Goal: Check status: Check status

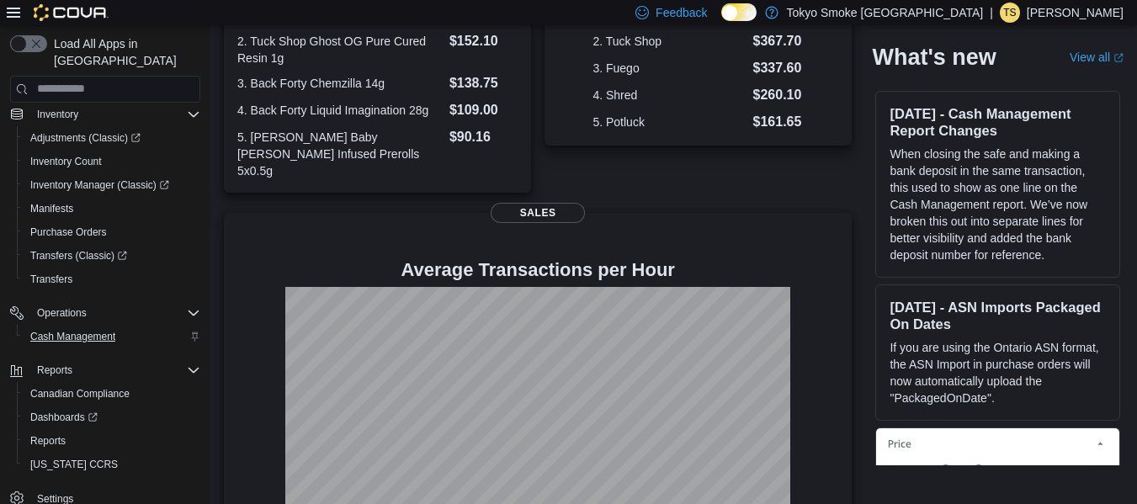
scroll to position [424, 0]
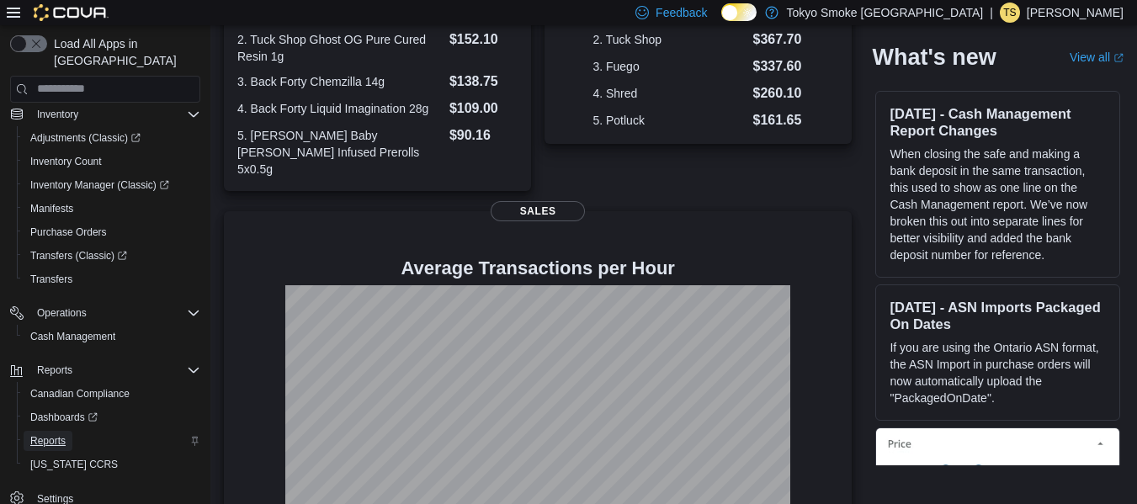
click at [50, 434] on span "Reports" at bounding box center [47, 440] width 35 height 13
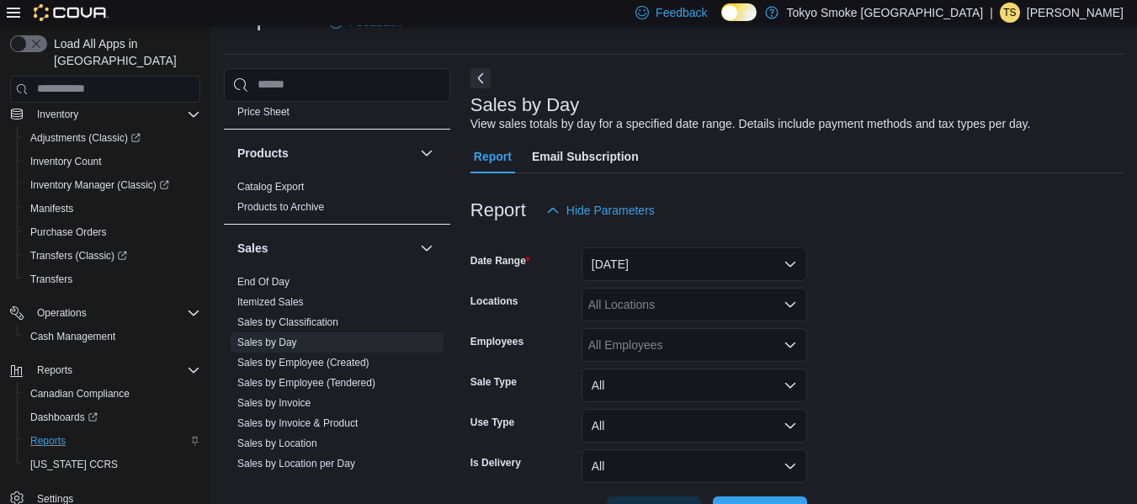
scroll to position [1067, 0]
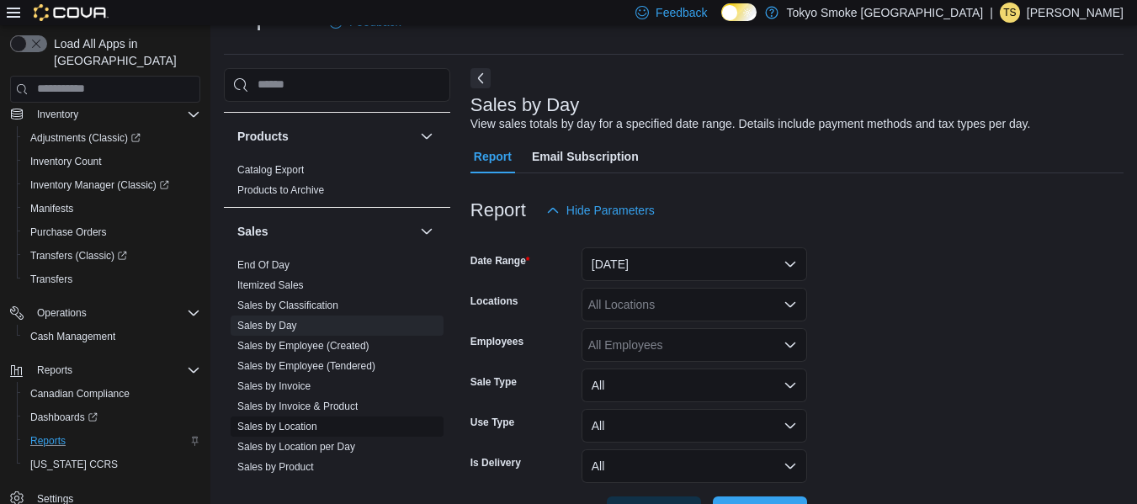
click at [298, 428] on link "Sales by Location" at bounding box center [277, 427] width 80 height 12
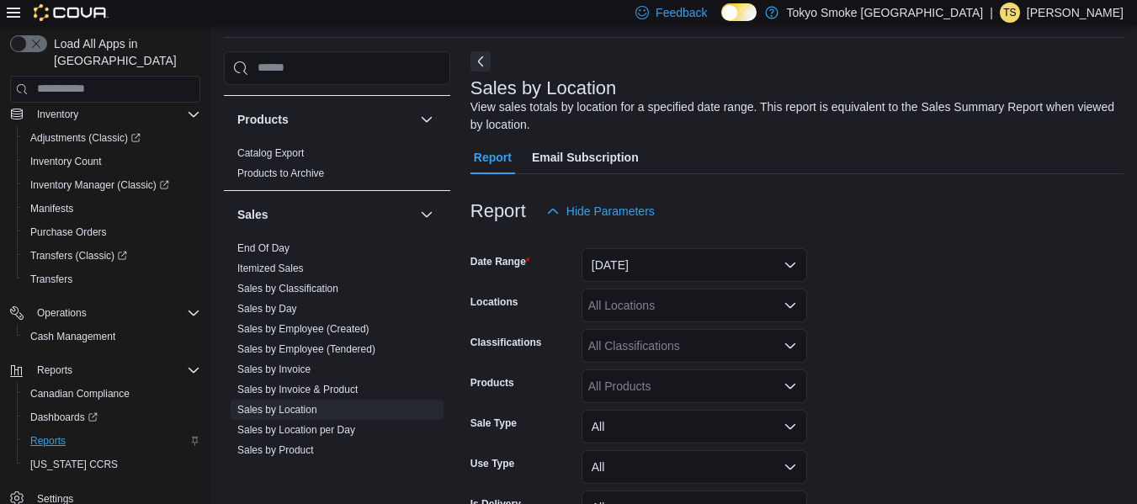
scroll to position [56, 0]
click at [665, 268] on button "[DATE]" at bounding box center [693, 264] width 225 height 34
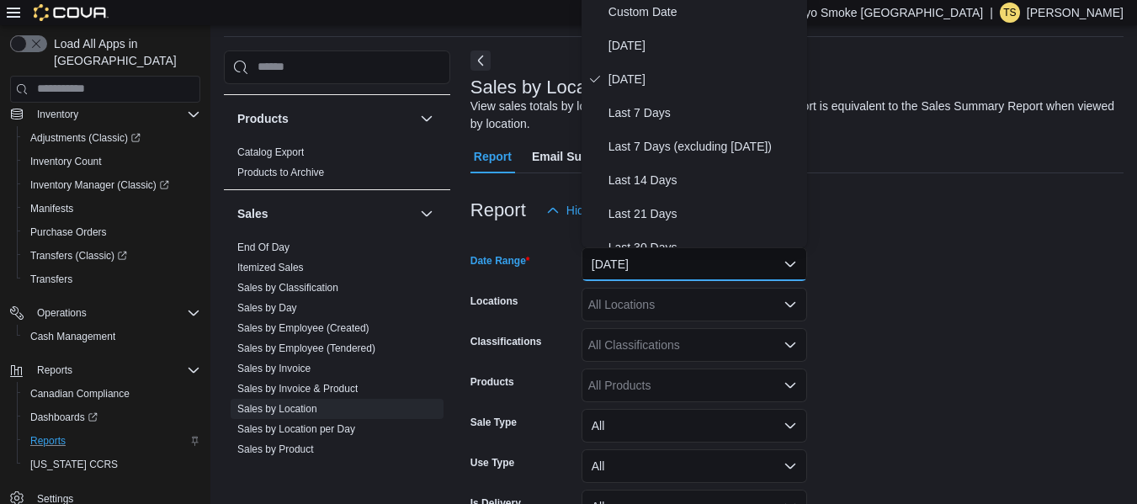
scroll to position [51, 0]
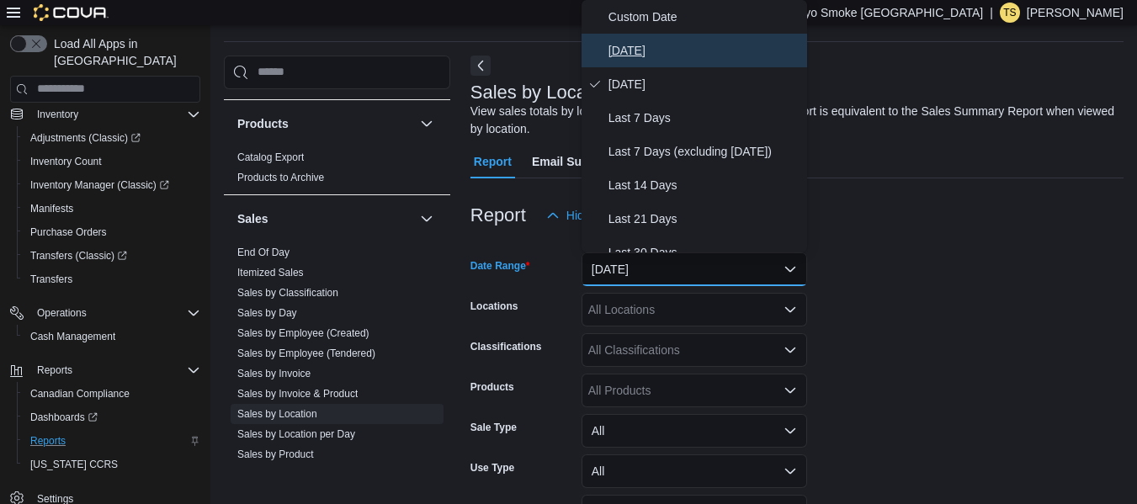
click at [634, 40] on span "[DATE]" at bounding box center [704, 50] width 192 height 20
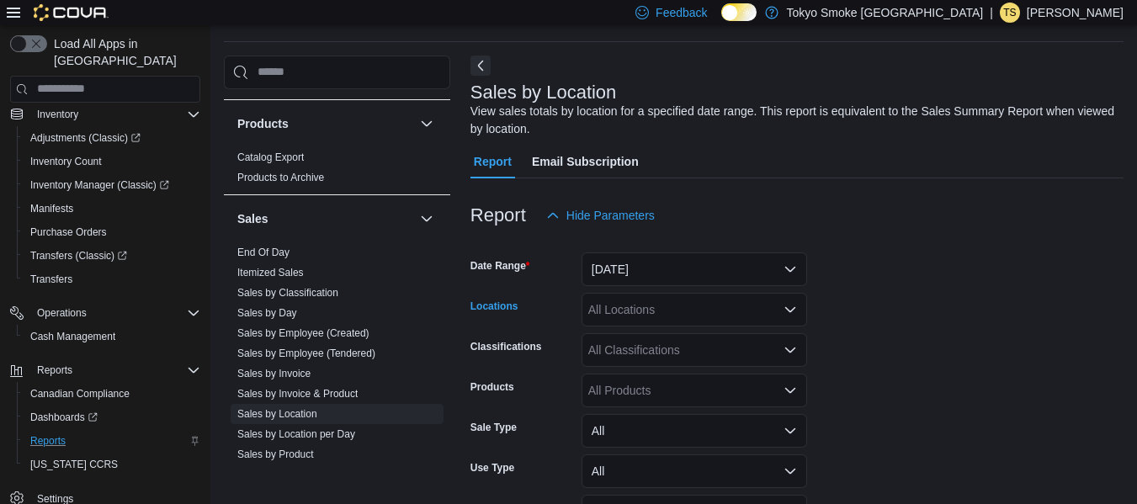
click at [613, 301] on div "All Locations" at bounding box center [693, 310] width 225 height 34
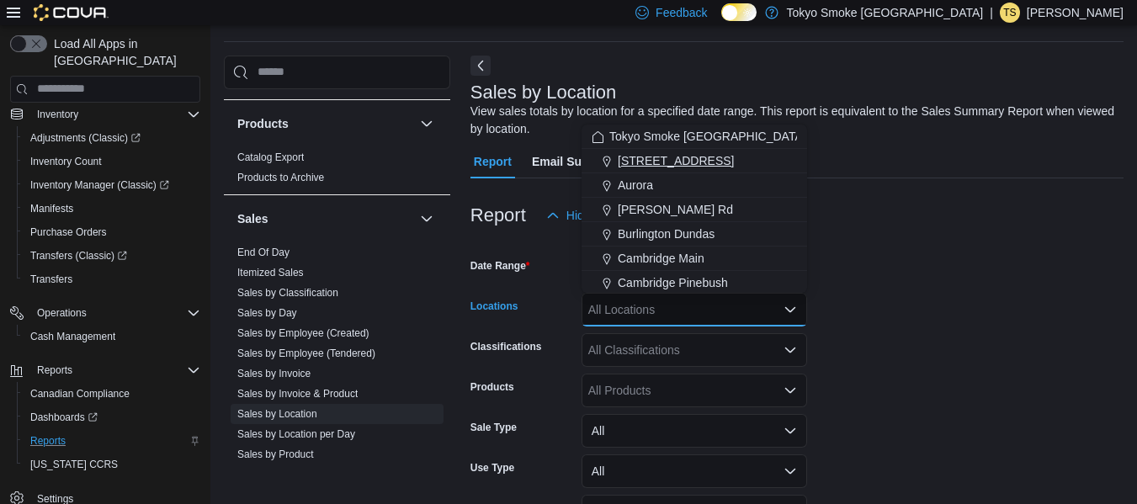
click at [689, 162] on span "[STREET_ADDRESS]" at bounding box center [676, 160] width 116 height 17
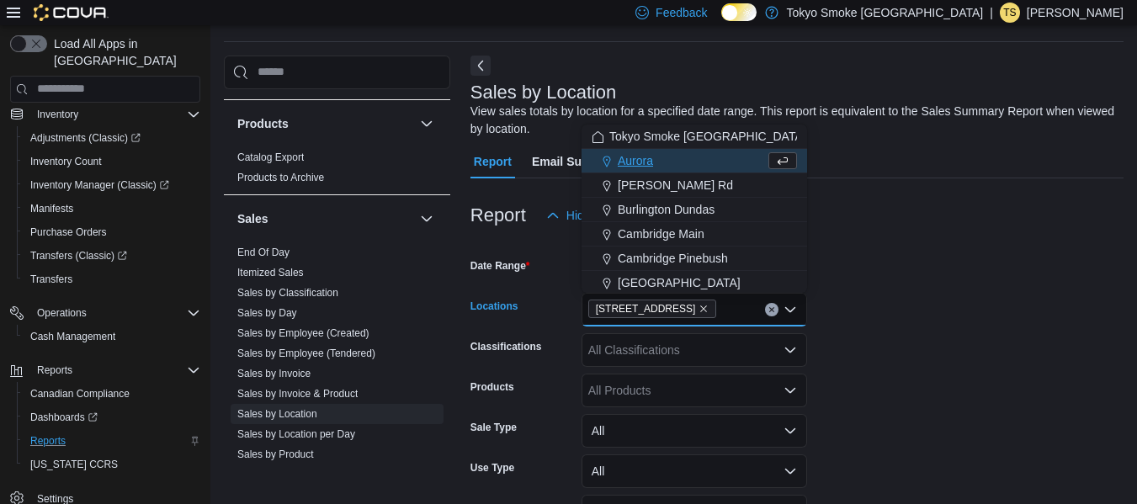
click at [835, 294] on form "Date Range [DATE] Locations [STREET_ADDRESS] Selected. [STREET_ADDRESS] Press B…" at bounding box center [796, 403] width 653 height 343
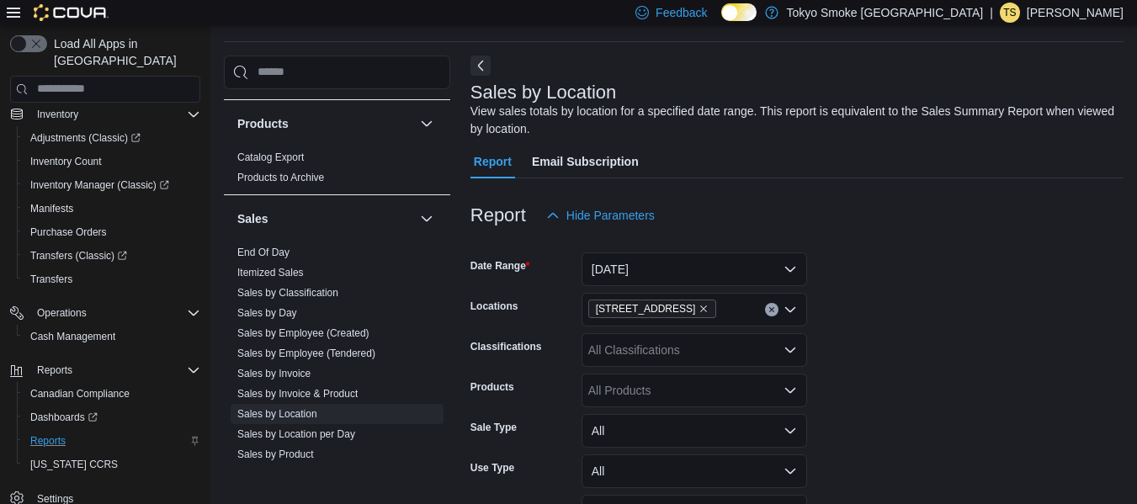
scroll to position [157, 0]
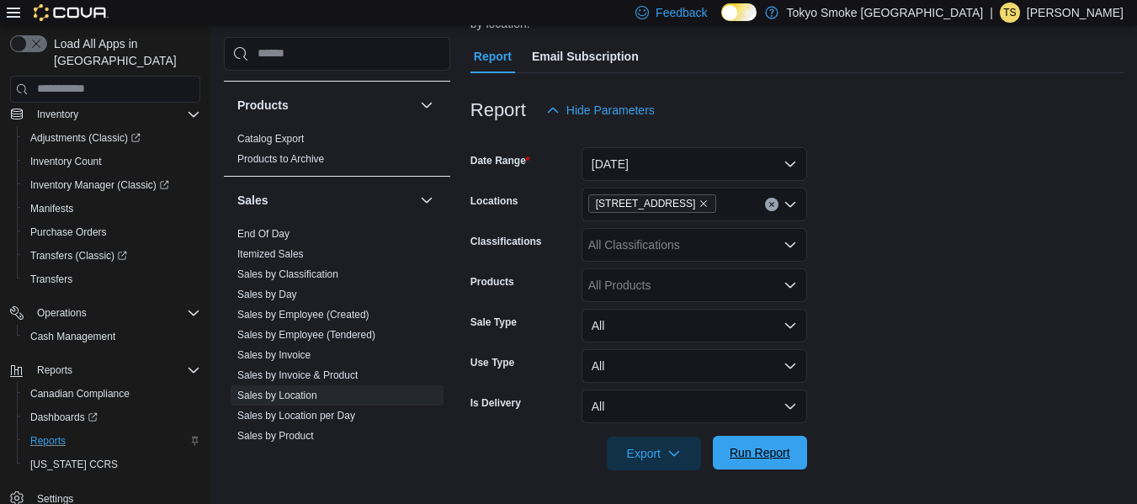
click at [740, 444] on span "Run Report" at bounding box center [760, 453] width 74 height 34
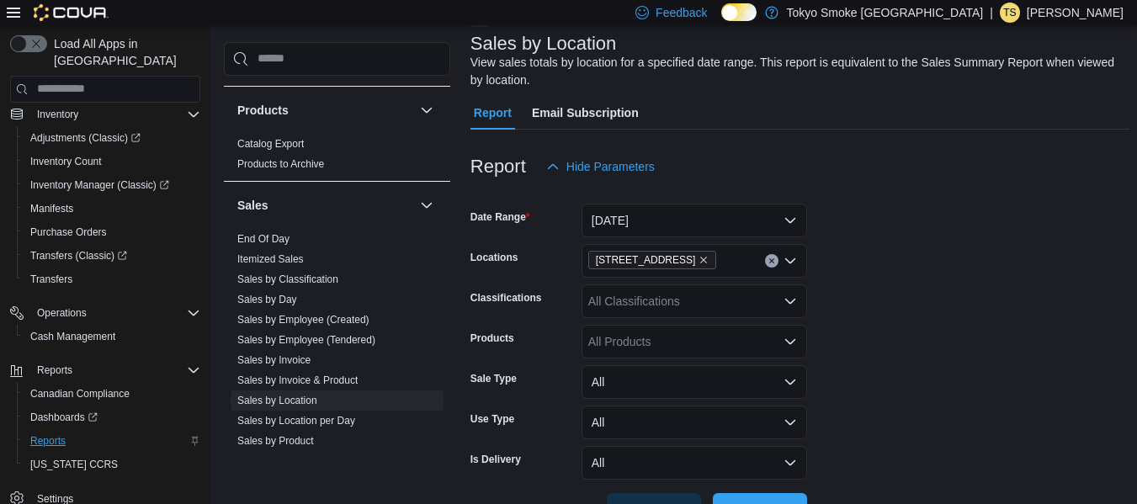
scroll to position [99, 0]
